Goal: Information Seeking & Learning: Learn about a topic

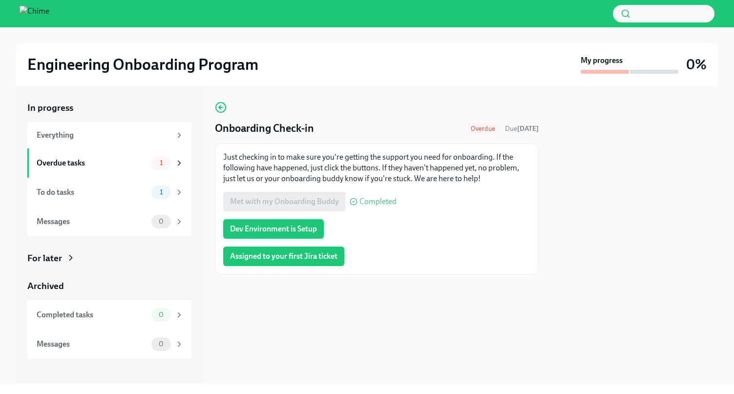
click at [301, 231] on span "Dev Environment is Setup" at bounding box center [273, 229] width 87 height 10
click at [299, 257] on span "Assigned to your first Jira ticket" at bounding box center [283, 256] width 107 height 10
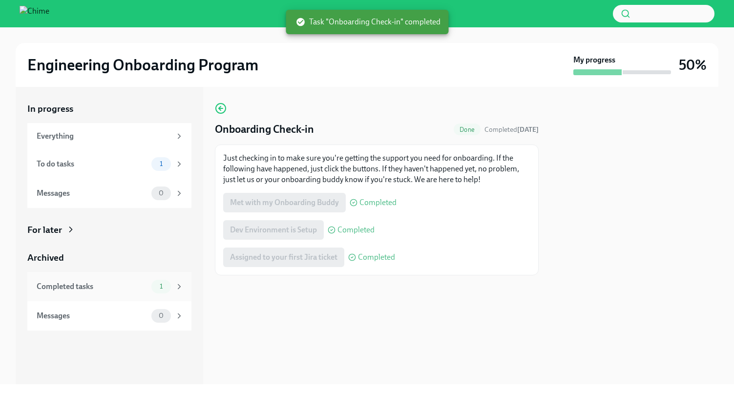
click at [159, 285] on span "1" at bounding box center [161, 286] width 15 height 7
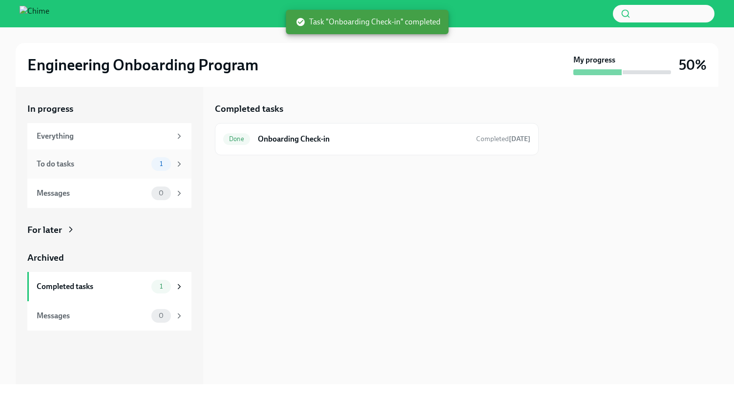
click at [136, 166] on div "To do tasks" at bounding box center [92, 164] width 111 height 11
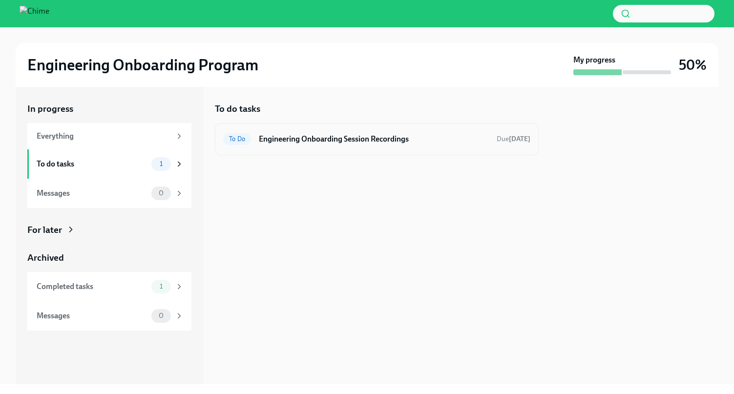
click at [421, 149] on div "To Do Engineering Onboarding Session Recordings Due [DATE]" at bounding box center [377, 139] width 324 height 32
click at [364, 140] on h6 "Engineering Onboarding Session Recordings" at bounding box center [374, 139] width 230 height 11
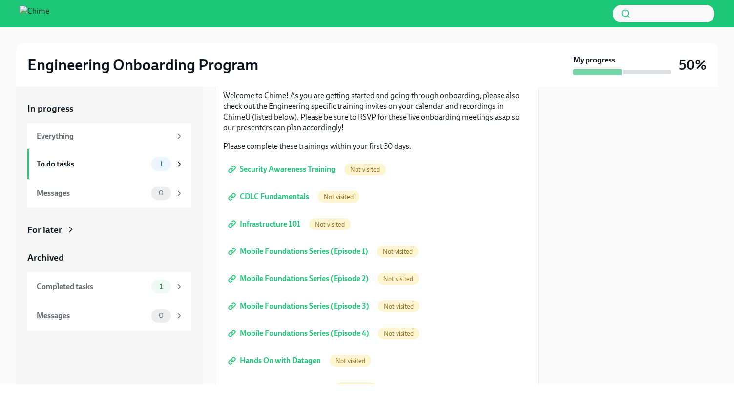
scroll to position [86, 0]
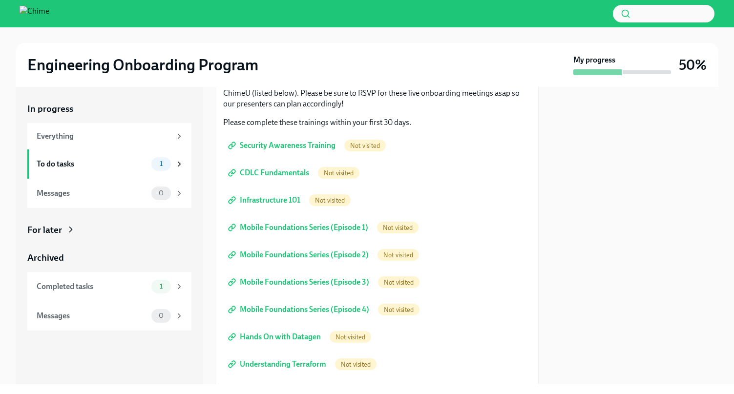
click at [307, 151] on link "Security Awareness Training" at bounding box center [282, 146] width 119 height 20
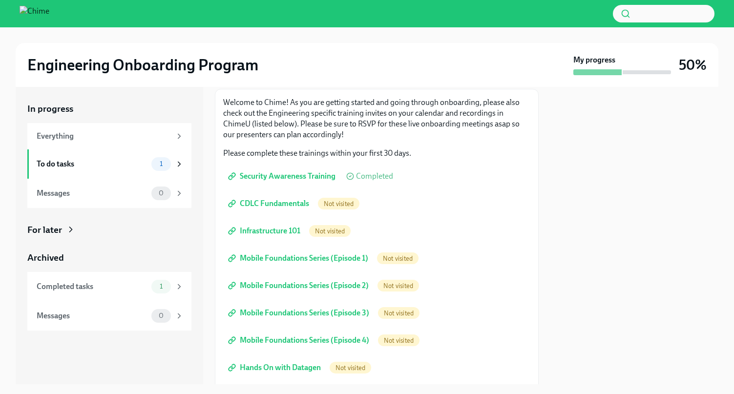
scroll to position [65, 0]
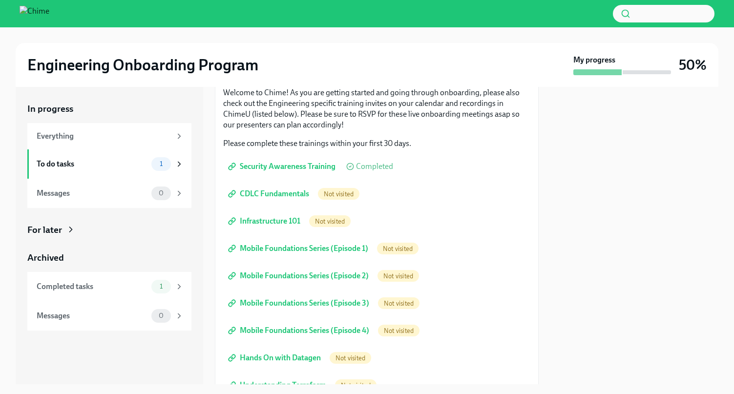
click at [333, 197] on span "Not visited" at bounding box center [339, 193] width 42 height 7
click at [279, 196] on span "CDLC Fundamentals" at bounding box center [269, 194] width 79 height 10
